Goal: Task Accomplishment & Management: Manage account settings

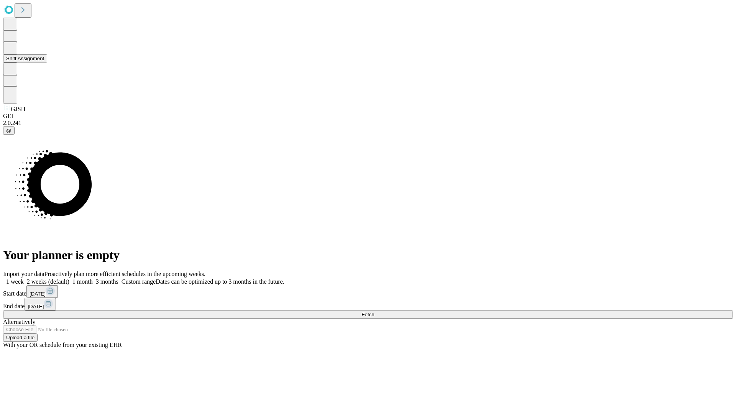
click at [47, 63] on button "Shift Assignment" at bounding box center [25, 58] width 44 height 8
